Goal: Register for event/course

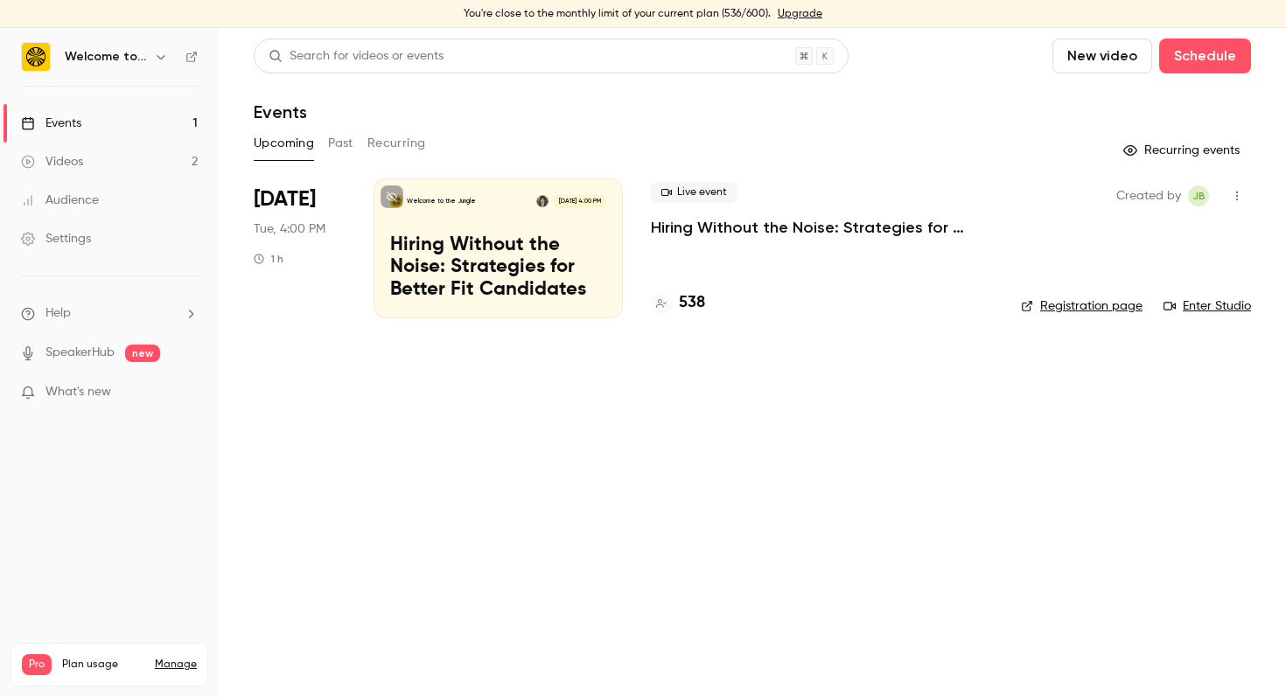
click at [536, 273] on p "Hiring Without the Noise: Strategies for Better Fit Candidates" at bounding box center [498, 267] width 216 height 67
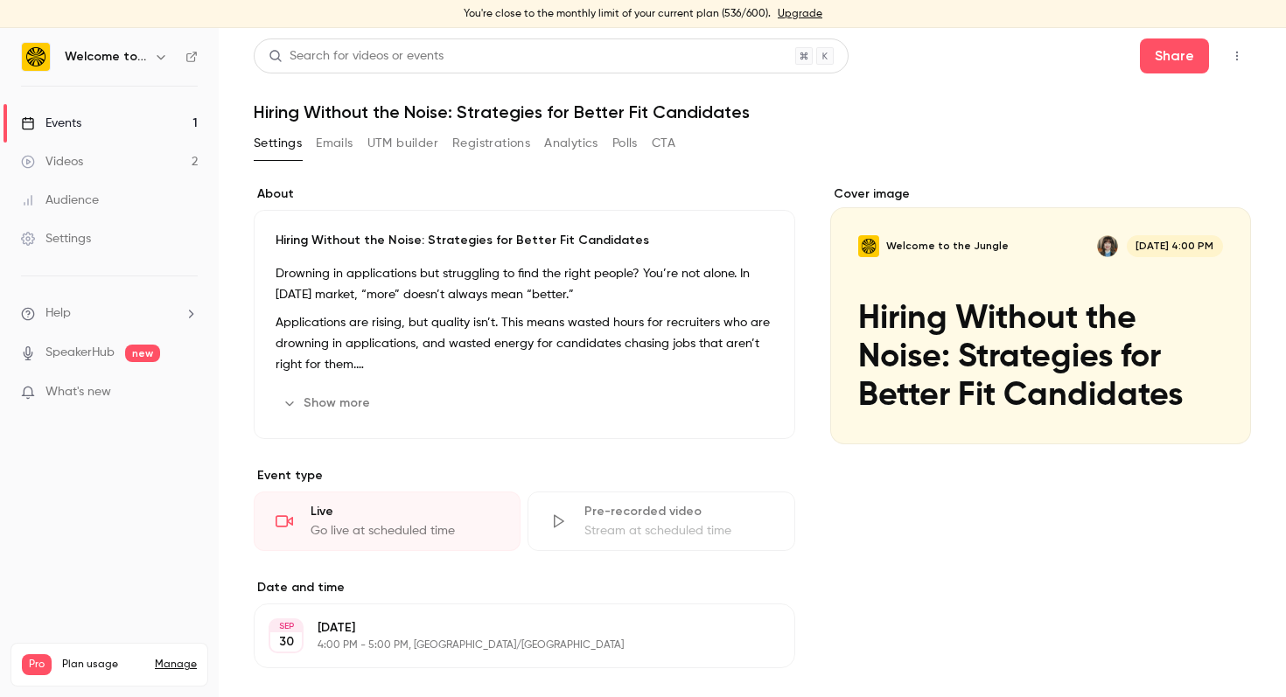
click at [1240, 50] on icon "button" at bounding box center [1237, 56] width 14 height 12
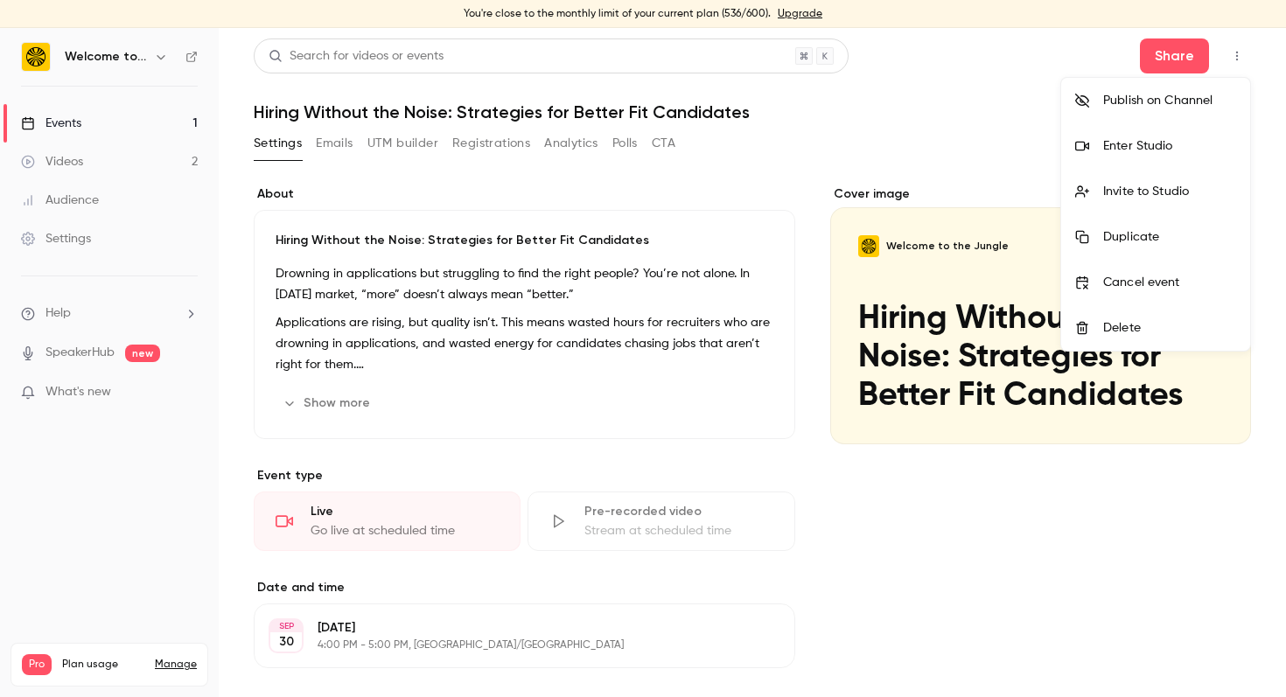
click at [1199, 136] on li "Enter Studio" at bounding box center [1155, 145] width 189 height 45
